Goal: Find specific page/section: Find specific page/section

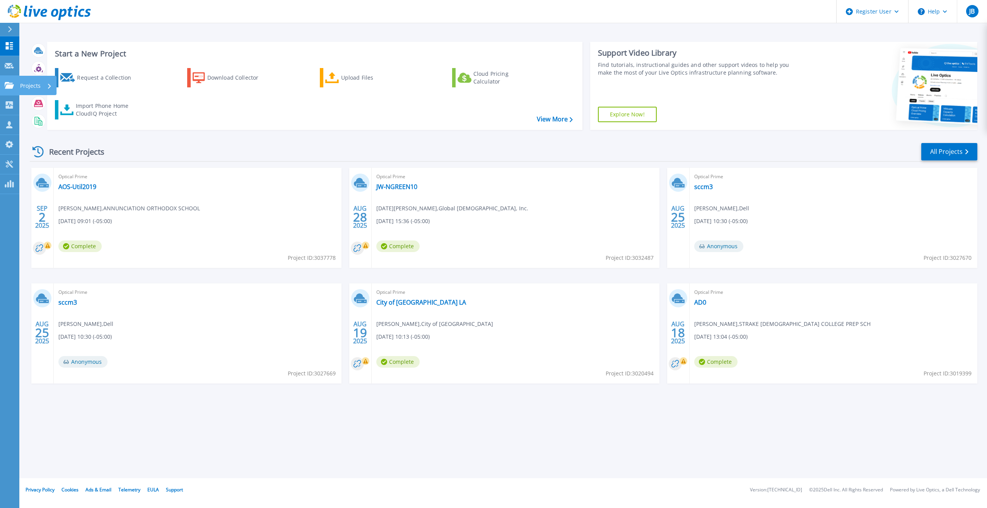
click at [14, 82] on icon at bounding box center [9, 85] width 9 height 7
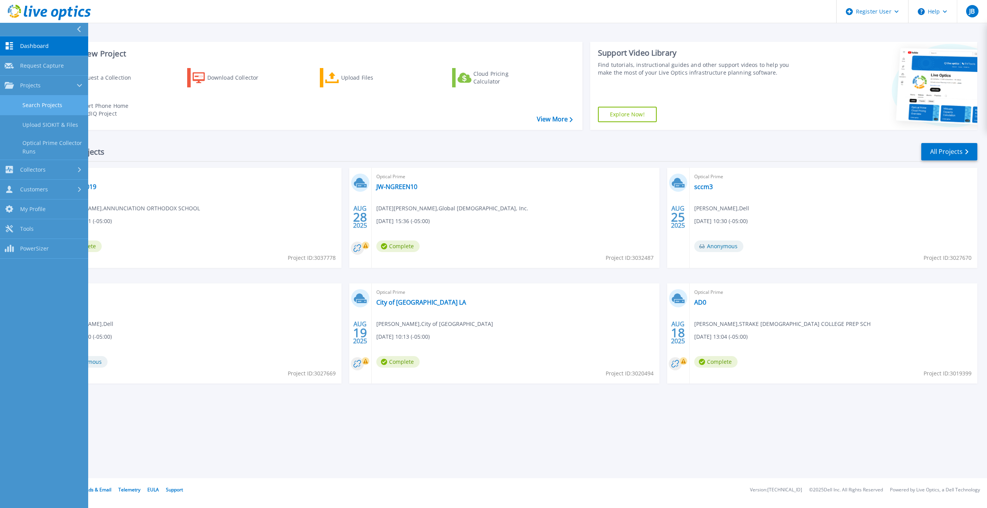
click at [34, 102] on link "Search Projects" at bounding box center [44, 106] width 88 height 20
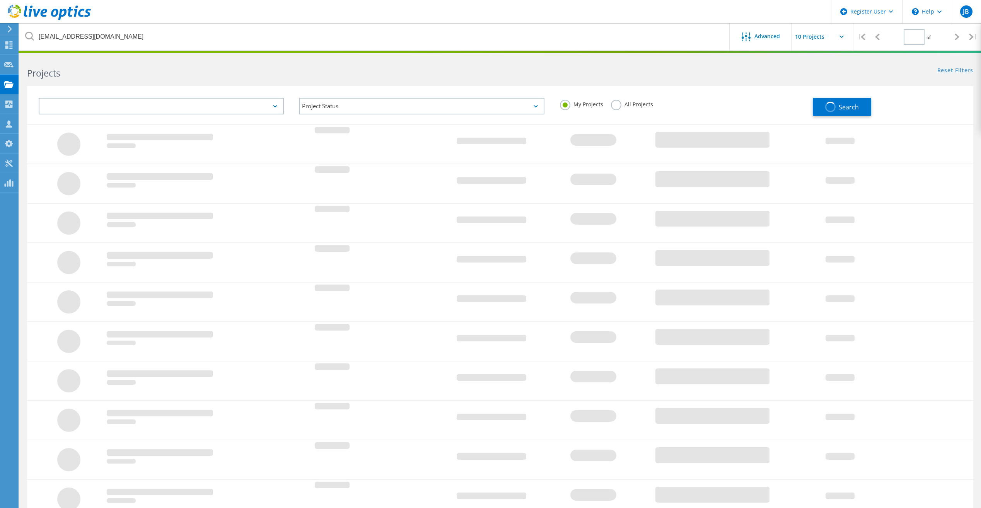
type input "1"
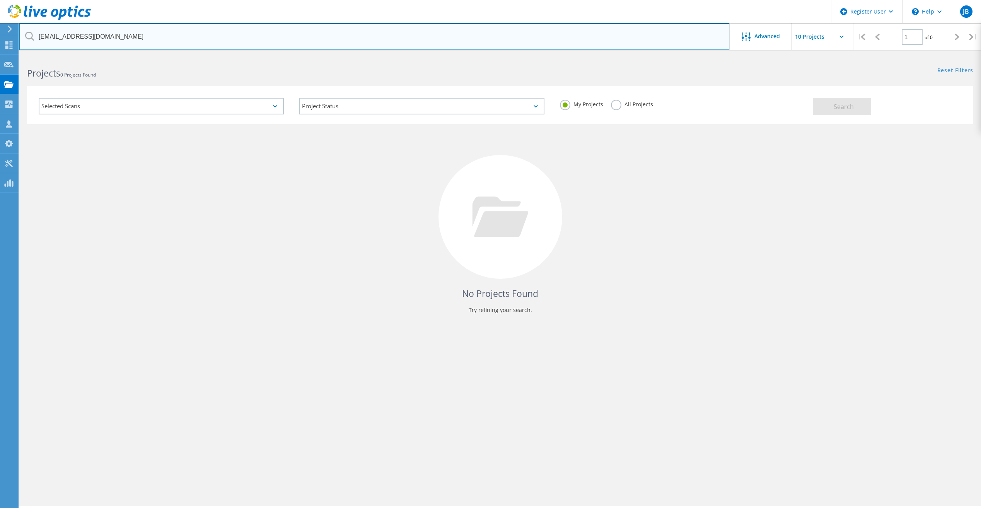
drag, startPoint x: 150, startPoint y: 38, endPoint x: 23, endPoint y: 29, distance: 126.8
click at [23, 29] on input "[EMAIL_ADDRESS][DOMAIN_NAME]" at bounding box center [374, 36] width 711 height 27
paste input "[EMAIL_ADDRESS][DOMAIN_NAME]"
type input "[EMAIL_ADDRESS][DOMAIN_NAME]"
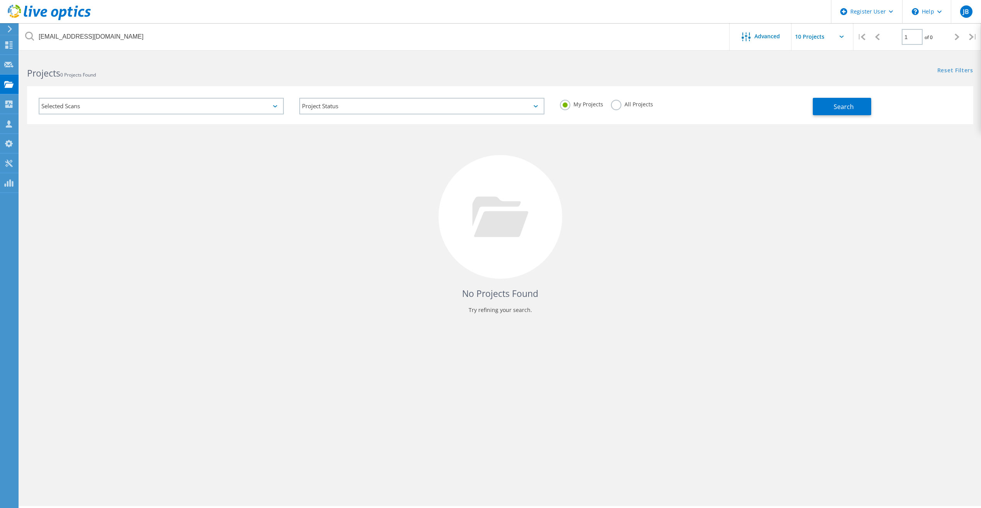
click at [621, 107] on div "All Projects" at bounding box center [632, 105] width 42 height 11
click at [616, 104] on label "All Projects" at bounding box center [632, 103] width 42 height 7
click at [0, 0] on input "All Projects" at bounding box center [0, 0] width 0 height 0
click at [824, 104] on button "Search" at bounding box center [842, 106] width 58 height 17
